Goal: Task Accomplishment & Management: Manage account settings

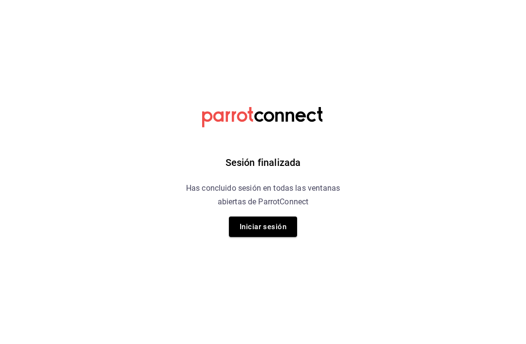
click at [266, 225] on button "Iniciar sesión" at bounding box center [263, 227] width 68 height 20
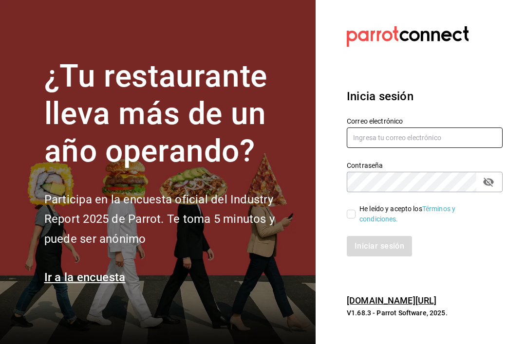
click at [445, 148] on input "text" at bounding box center [425, 138] width 156 height 20
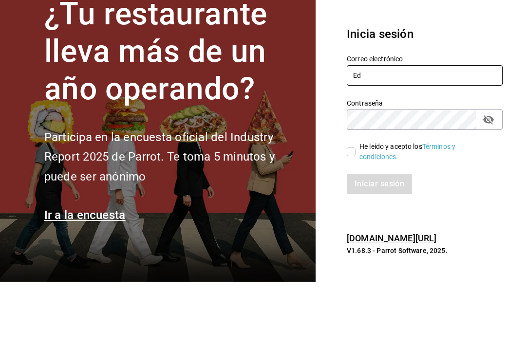
type input "E"
type input "[EMAIL_ADDRESS][DOMAIN_NAME]"
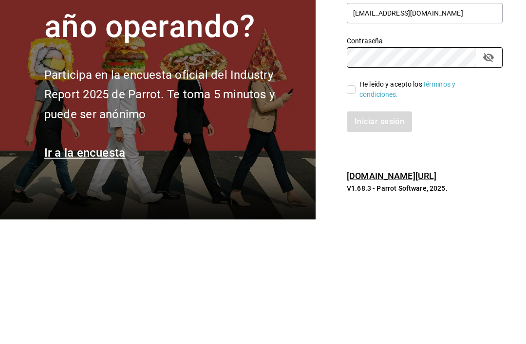
click at [349, 204] on label "He leído y acepto los Términos y condiciones." at bounding box center [421, 214] width 148 height 20
click at [349, 210] on input "He leído y acepto los Términos y condiciones." at bounding box center [351, 214] width 9 height 9
checkbox input "true"
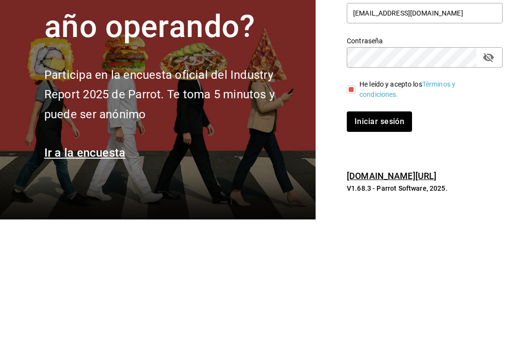
scroll to position [31, 0]
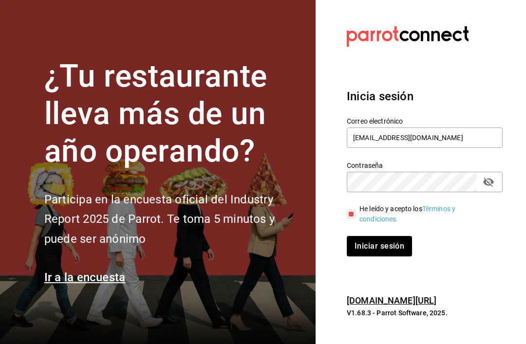
click at [492, 176] on icon "passwordField" at bounding box center [488, 182] width 12 height 12
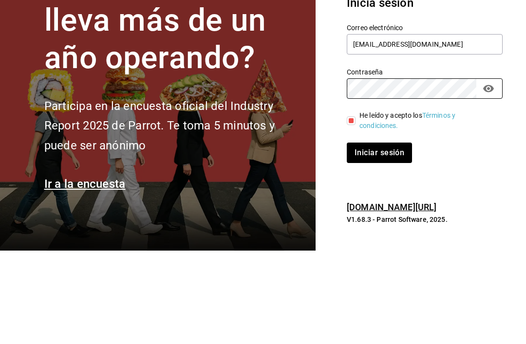
click at [378, 236] on button "Iniciar sesión" at bounding box center [379, 246] width 65 height 20
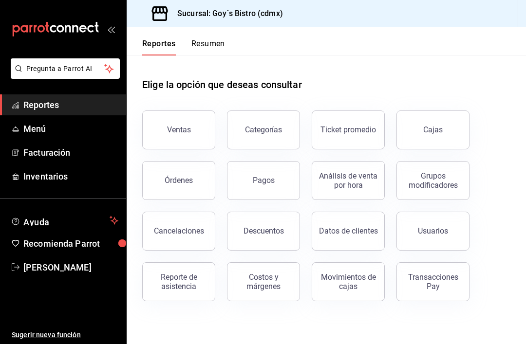
click at [57, 180] on span "Inventarios" at bounding box center [70, 176] width 95 height 13
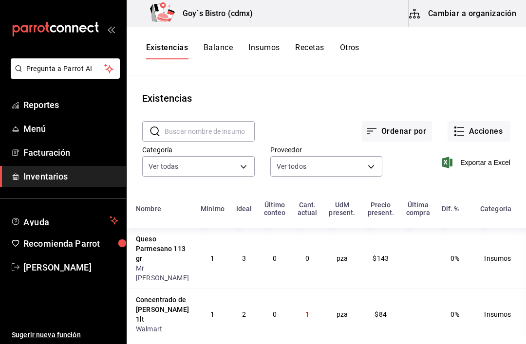
scroll to position [-1, 5]
click at [477, 135] on button "Acciones" at bounding box center [478, 131] width 63 height 20
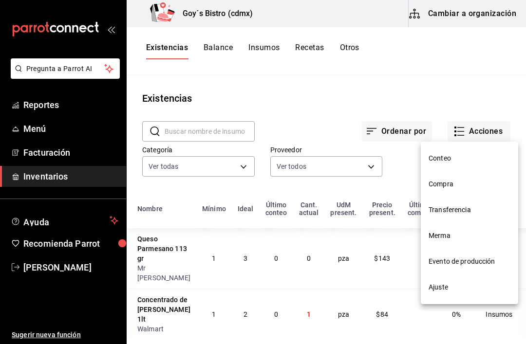
scroll to position [0, 5]
click at [447, 163] on span "Conteo" at bounding box center [469, 158] width 82 height 10
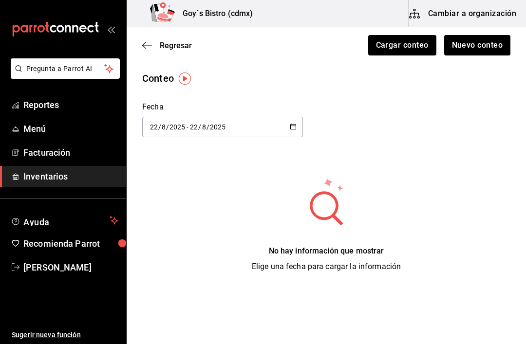
click at [145, 49] on icon "button" at bounding box center [147, 45] width 10 height 9
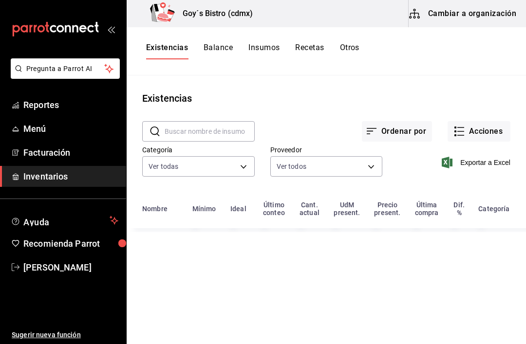
click at [487, 135] on button "Acciones" at bounding box center [478, 131] width 63 height 20
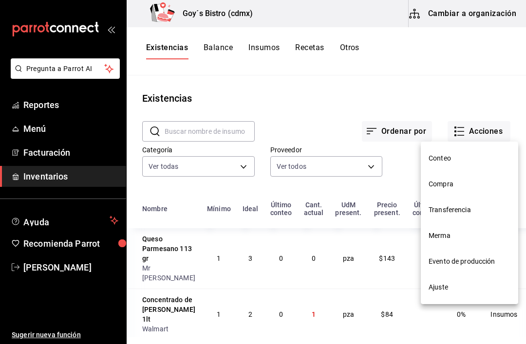
click at [457, 191] on li "Compra" at bounding box center [469, 184] width 97 height 26
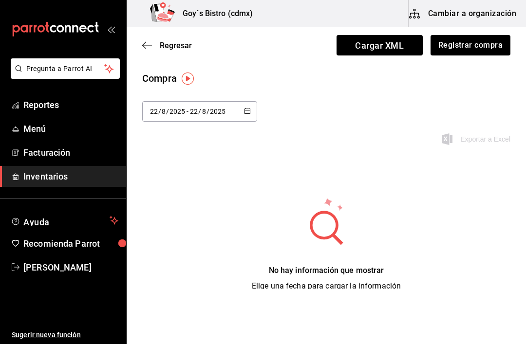
click at [471, 48] on button "Registrar compra" at bounding box center [470, 45] width 80 height 20
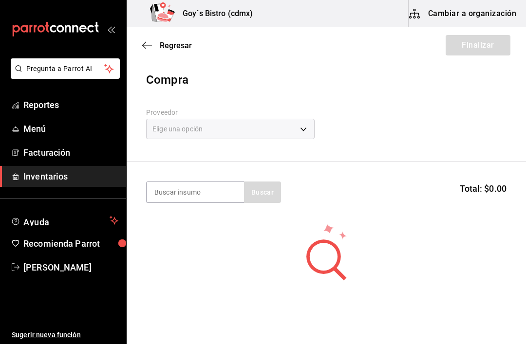
click at [237, 135] on div "Elige una opción" at bounding box center [230, 129] width 168 height 20
click at [293, 128] on div "Elige una opción" at bounding box center [230, 129] width 168 height 20
click at [301, 127] on div "Elige una opción" at bounding box center [230, 129] width 168 height 20
click at [301, 134] on body "Pregunta a Parrot AI Reportes Menú Facturación Inventarios Ayuda Recomienda Par…" at bounding box center [263, 144] width 526 height 289
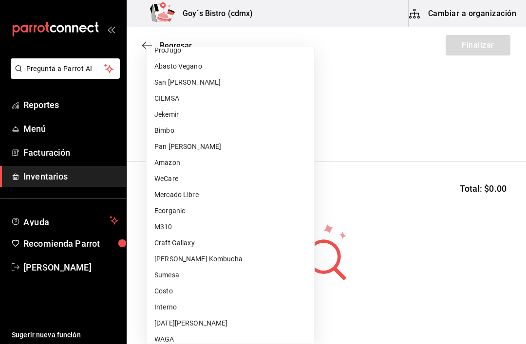
scroll to position [314, 0]
click at [183, 324] on li "San Miguel" at bounding box center [230, 323] width 167 height 16
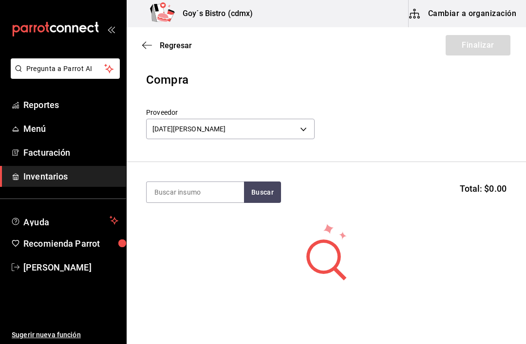
click at [292, 131] on body "Pregunta a Parrot AI Reportes Menú Facturación Inventarios Ayuda Recomienda Par…" at bounding box center [263, 144] width 526 height 289
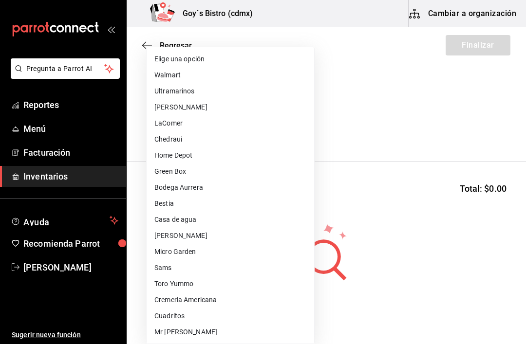
scroll to position [338, 0]
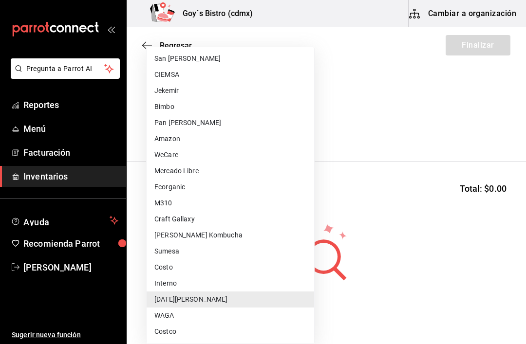
click at [190, 120] on li "Pan Gabriel" at bounding box center [230, 123] width 167 height 16
type input "a271a80b-ac95-4538-9f5c-23a17d78fb76"
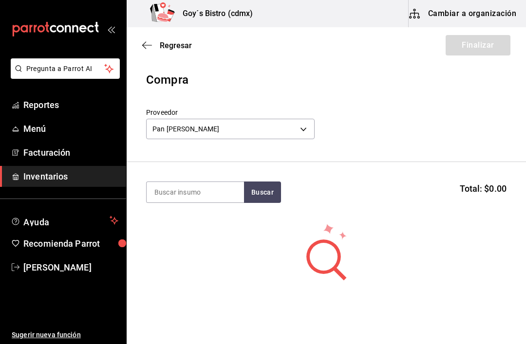
click at [208, 194] on input at bounding box center [195, 192] width 97 height 20
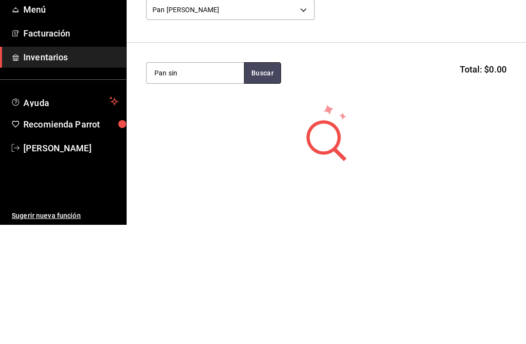
click at [264, 182] on button "Buscar" at bounding box center [262, 192] width 37 height 21
type input "P"
click at [262, 182] on button "Buscar" at bounding box center [262, 192] width 37 height 21
click at [266, 182] on button "Buscar" at bounding box center [262, 192] width 37 height 21
type input "P"
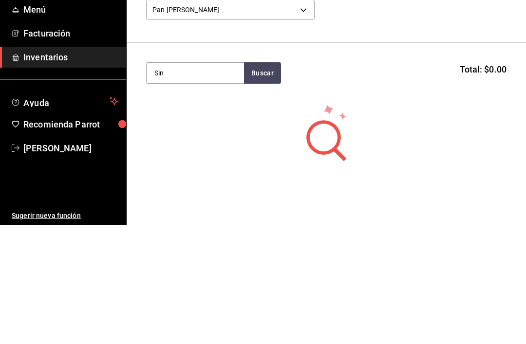
type input "Sin"
click at [266, 182] on button "Buscar" at bounding box center [262, 192] width 37 height 21
click at [194, 226] on div "paquete - Pan Gabriel" at bounding box center [195, 236] width 82 height 20
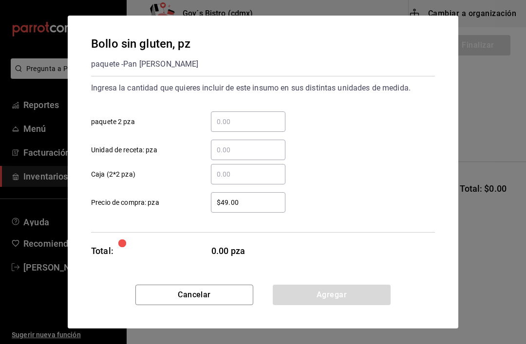
click at [232, 119] on input "​ paquete 2 pza" at bounding box center [248, 122] width 74 height 12
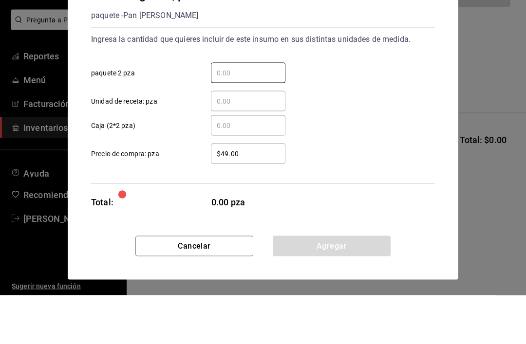
click at [252, 144] on input "​ Unidad de receta: pza" at bounding box center [248, 150] width 74 height 12
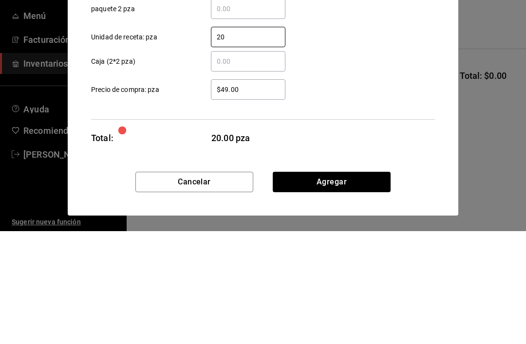
type input "2"
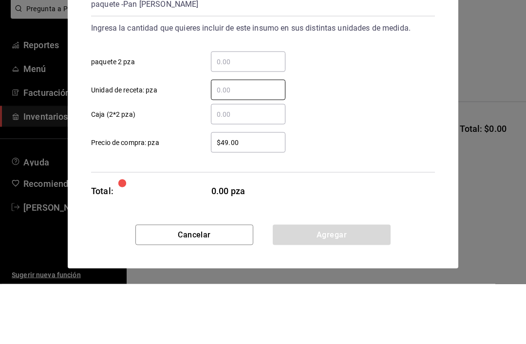
click at [243, 116] on input "​ paquete 2 pza" at bounding box center [248, 122] width 74 height 12
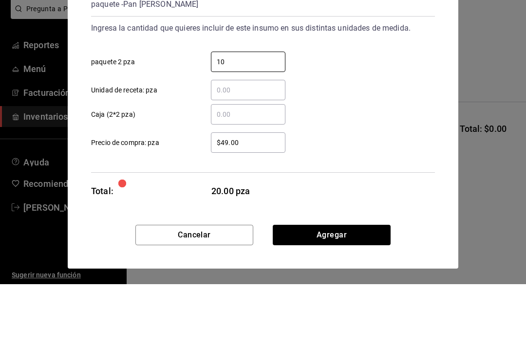
type input "10"
click at [337, 156] on div "​ Caja (2*2 pza)" at bounding box center [258, 170] width 351 height 28
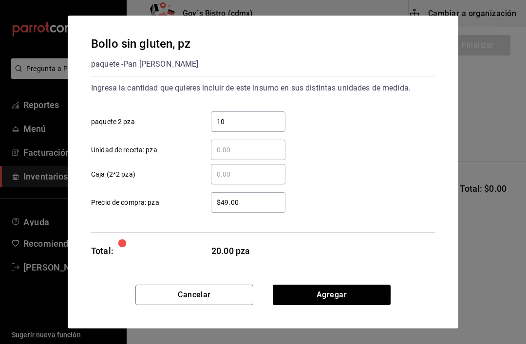
click at [245, 207] on input "$49.00" at bounding box center [248, 203] width 74 height 12
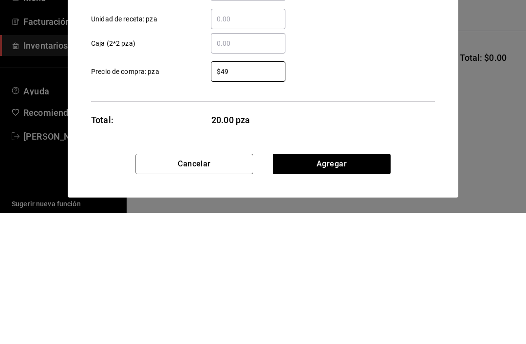
type input "$4"
type input "$24.5"
click at [346, 94] on div "Ingresa la cantidad que quieres incluir de este insumo en sus distintas unidade…" at bounding box center [263, 154] width 344 height 157
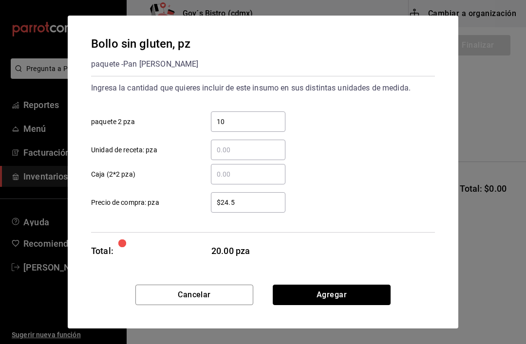
click at [341, 299] on button "Agregar" at bounding box center [332, 295] width 118 height 20
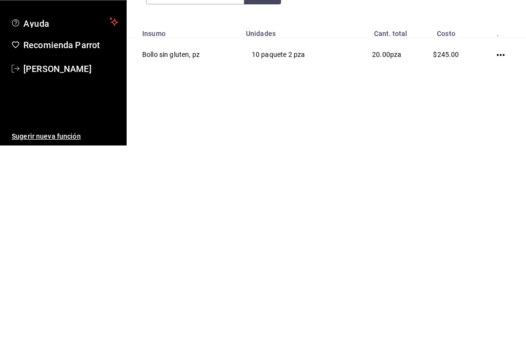
click at [445, 237] on td "$245.00" at bounding box center [446, 254] width 66 height 34
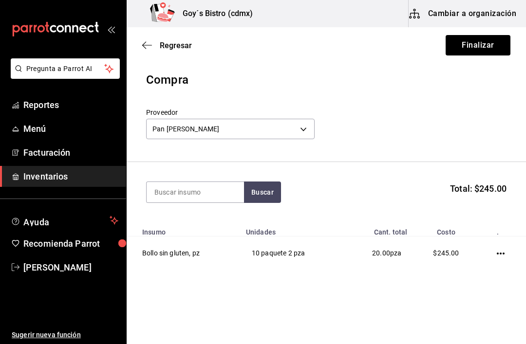
click at [503, 250] on icon "button" at bounding box center [500, 254] width 8 height 8
click at [489, 337] on div at bounding box center [263, 172] width 526 height 344
click at [503, 249] on td at bounding box center [502, 254] width 47 height 34
click at [496, 254] on icon "button" at bounding box center [500, 254] width 8 height 8
click at [470, 237] on span "Editar" at bounding box center [452, 240] width 36 height 12
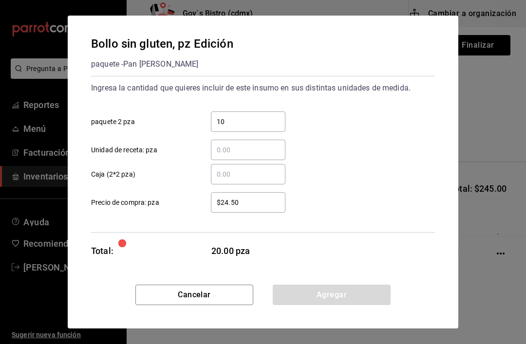
click at [242, 126] on input "10" at bounding box center [248, 122] width 74 height 12
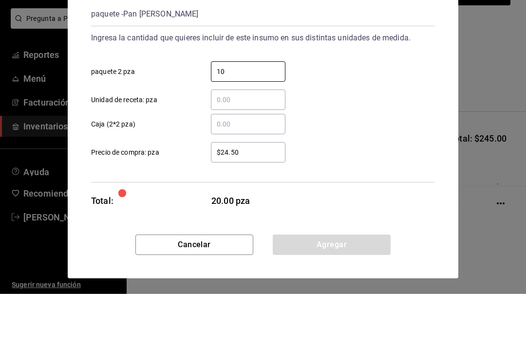
type input "1"
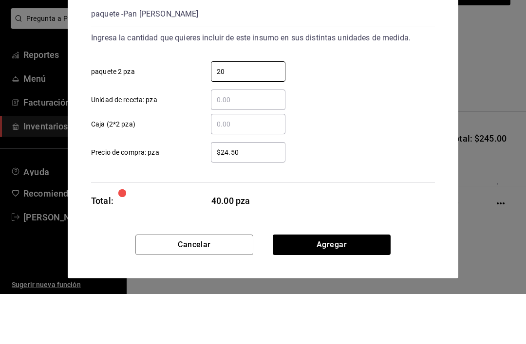
click at [376, 156] on div "​ Caja (2*2 pza)" at bounding box center [258, 170] width 351 height 28
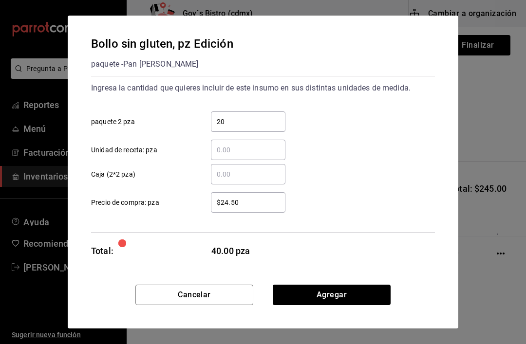
click at [255, 121] on input "20" at bounding box center [248, 122] width 74 height 12
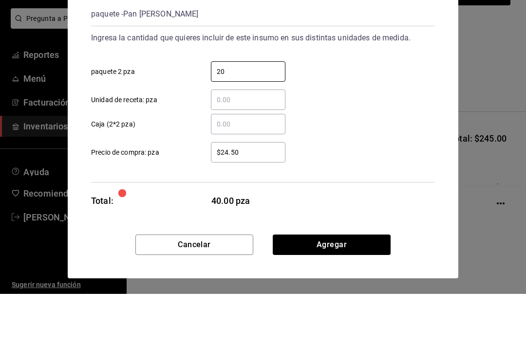
type input "2"
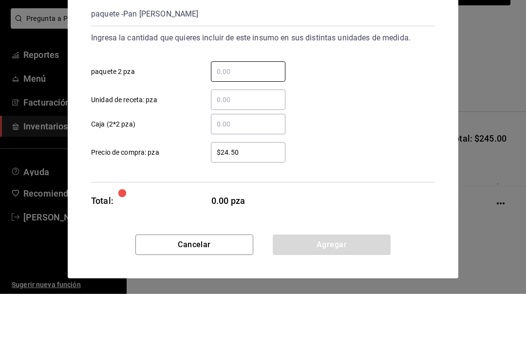
click at [252, 144] on input "​ Unidad de receta: pza" at bounding box center [248, 150] width 74 height 12
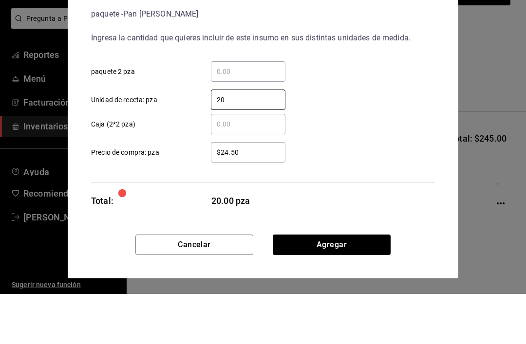
click at [383, 156] on div "​ Caja (2*2 pza)" at bounding box center [258, 170] width 351 height 28
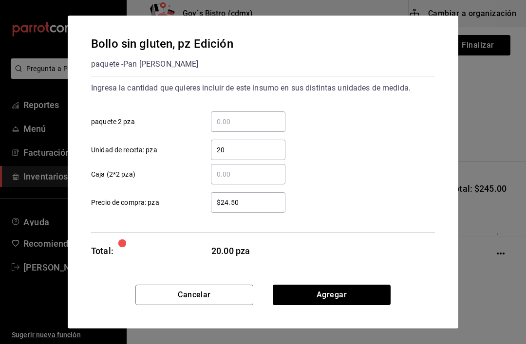
click at [257, 148] on input "20" at bounding box center [248, 150] width 74 height 12
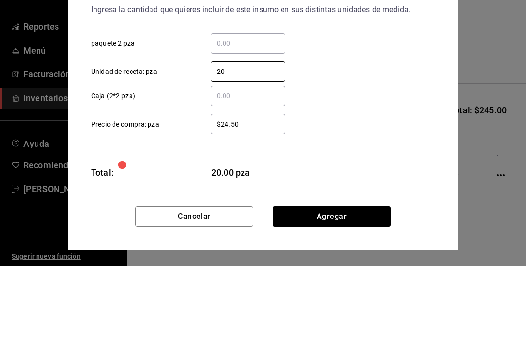
type input "2"
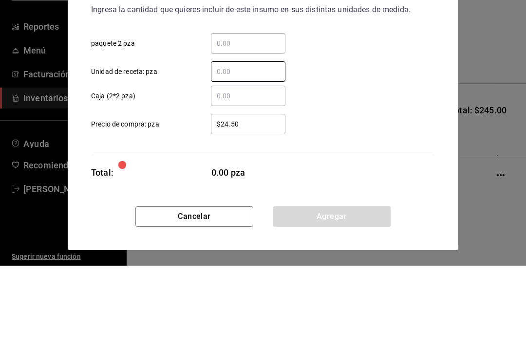
click at [358, 184] on div "$24.50 ​ Precio de compra: pza" at bounding box center [258, 198] width 351 height 28
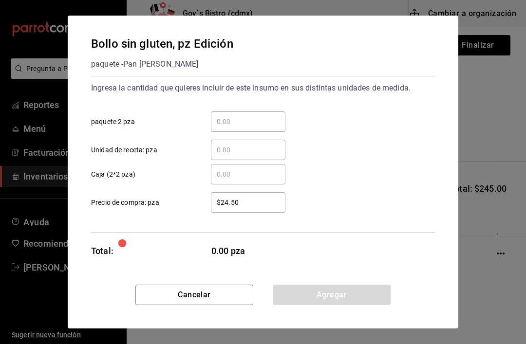
click at [250, 119] on input "​ paquete 2 pza" at bounding box center [248, 122] width 74 height 12
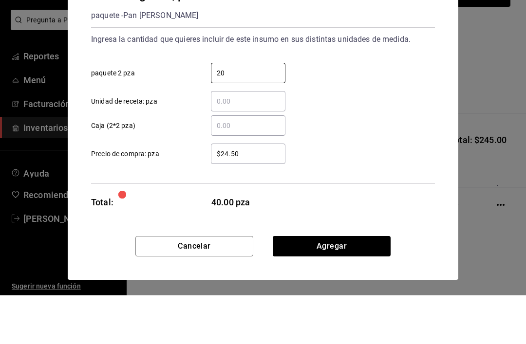
type input "20"
click at [395, 156] on div "​ Caja (2*2 pza)" at bounding box center [258, 170] width 351 height 28
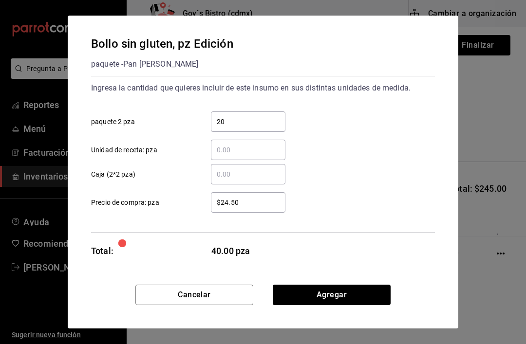
click at [353, 286] on button "Agregar" at bounding box center [332, 295] width 118 height 20
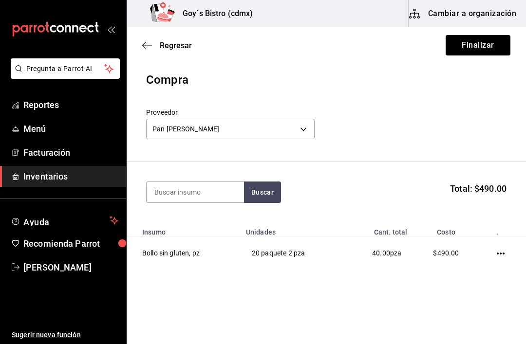
click at [508, 254] on td at bounding box center [502, 254] width 47 height 34
click at [503, 251] on icon "button" at bounding box center [500, 254] width 8 height 8
click at [468, 241] on span "Editar" at bounding box center [452, 240] width 36 height 12
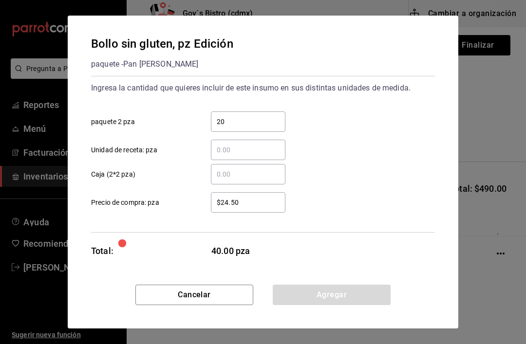
click at [240, 121] on input "20" at bounding box center [248, 122] width 74 height 12
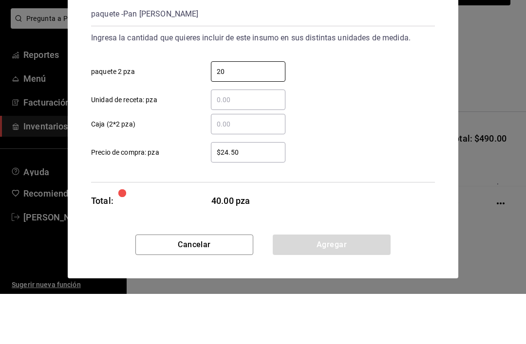
type input "2"
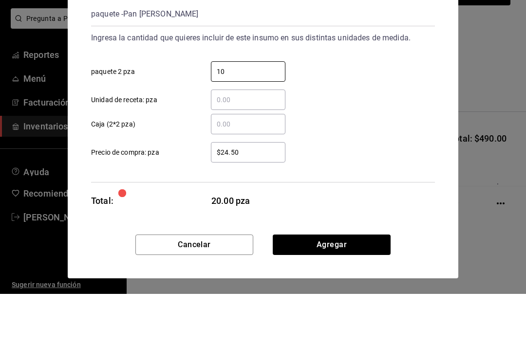
type input "10"
click at [376, 156] on div "​ Caja (2*2 pza)" at bounding box center [258, 170] width 351 height 28
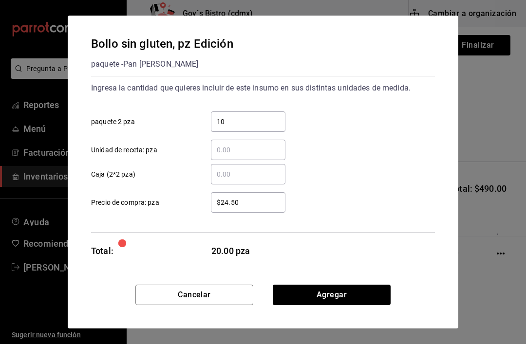
click at [250, 207] on input "$24.50" at bounding box center [248, 203] width 74 height 12
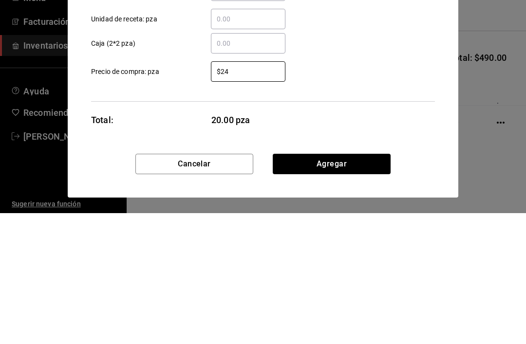
type input "$2"
type input "$49"
click at [381, 95] on div "Ingresa la cantidad que quieres incluir de este insumo en sus distintas unidade…" at bounding box center [263, 154] width 344 height 157
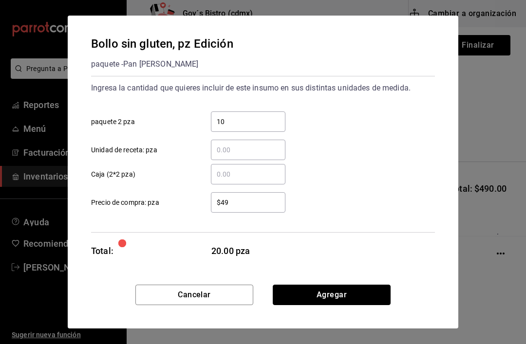
click at [347, 291] on button "Agregar" at bounding box center [332, 295] width 118 height 20
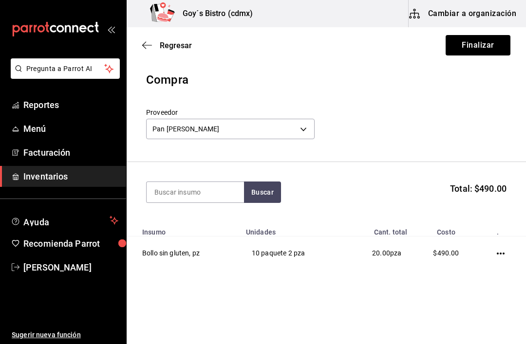
click at [489, 54] on button "Finalizar" at bounding box center [477, 45] width 65 height 20
